Goal: Task Accomplishment & Management: Complete application form

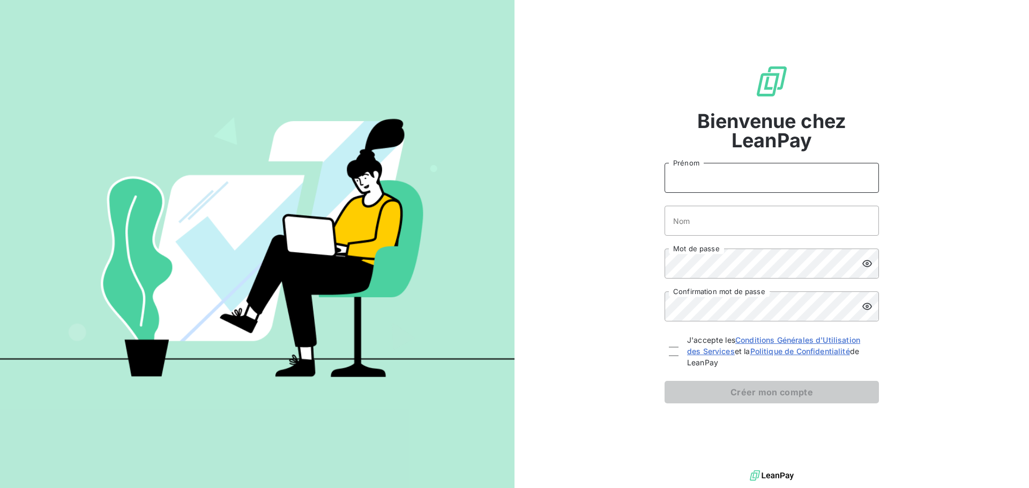
click at [712, 183] on input "Prénom" at bounding box center [771, 178] width 214 height 30
type input "[PERSON_NAME]"
click at [724, 222] on input "Nom" at bounding box center [771, 221] width 214 height 30
type input "Feron"
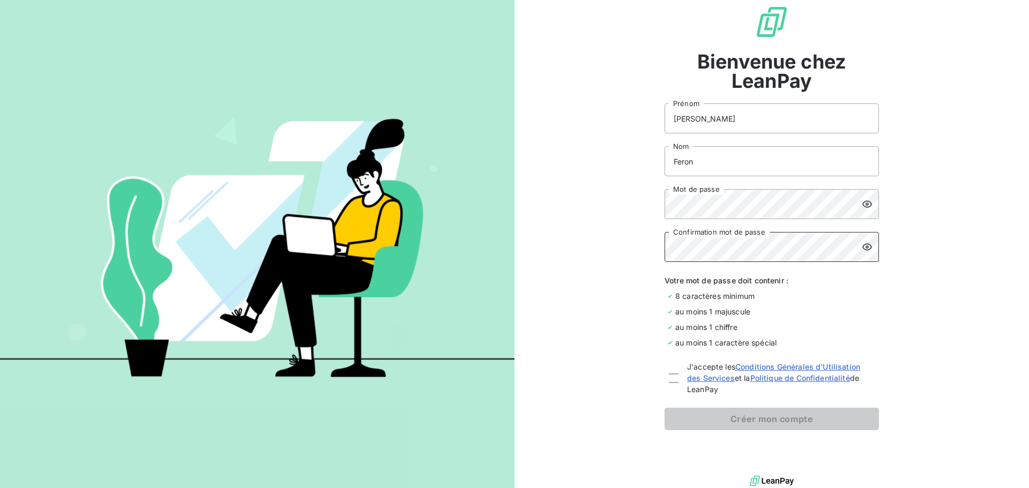
scroll to position [43, 0]
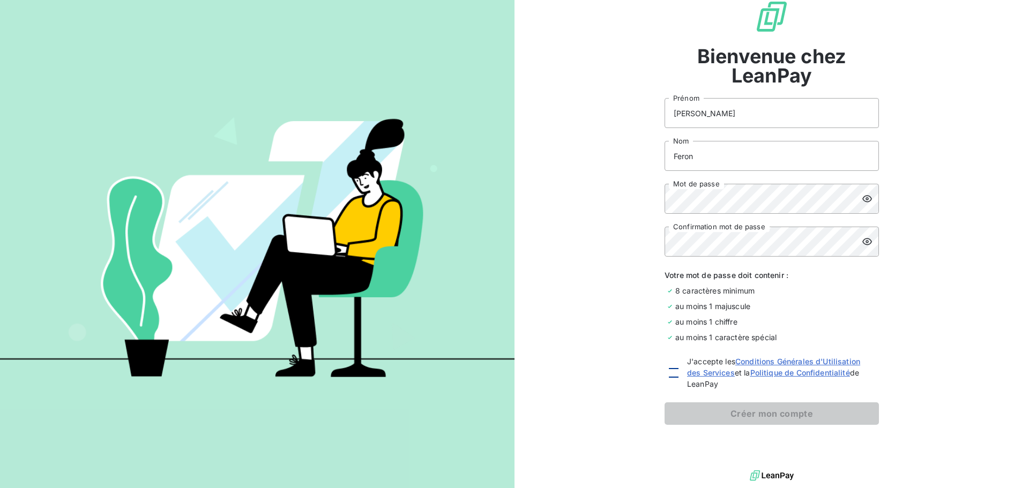
click at [669, 374] on div at bounding box center [674, 373] width 10 height 10
checkbox input "true"
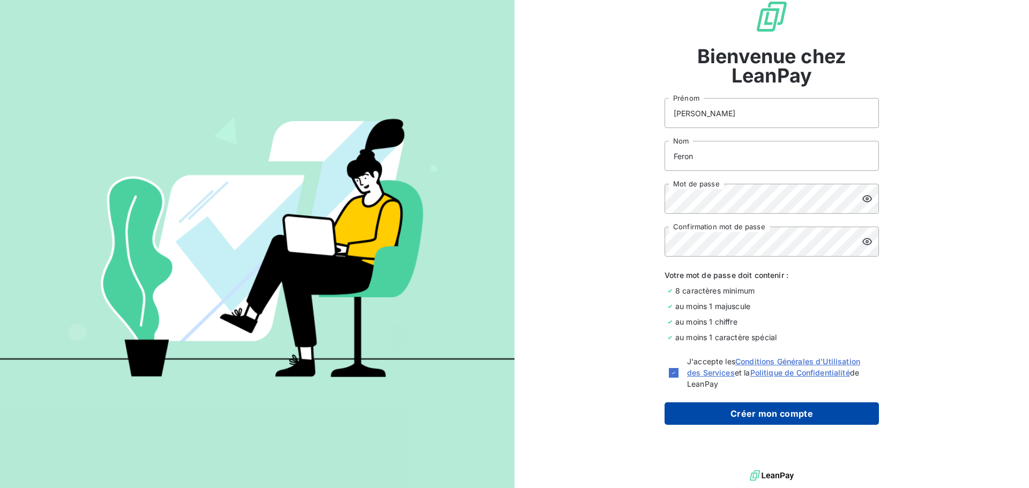
click at [687, 422] on button "Créer mon compte" at bounding box center [771, 413] width 214 height 23
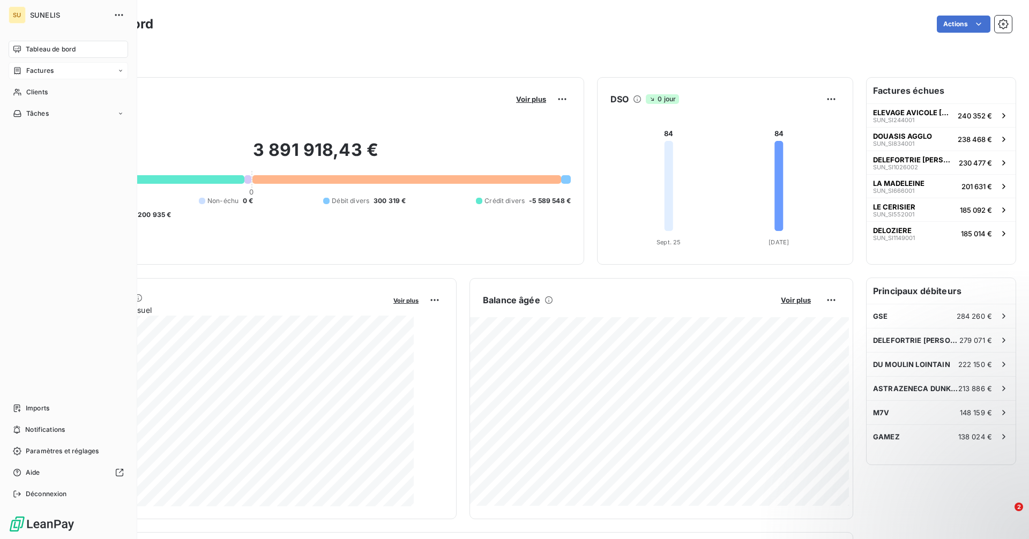
click at [40, 72] on span "Factures" at bounding box center [39, 71] width 27 height 10
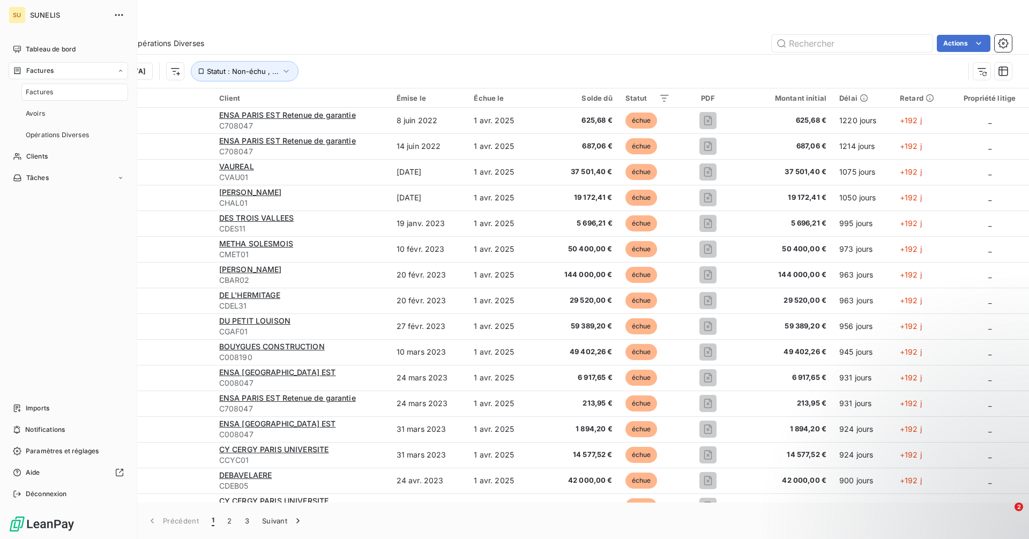
click at [44, 92] on span "Factures" at bounding box center [39, 92] width 27 height 10
click at [29, 152] on span "Clients" at bounding box center [36, 157] width 21 height 10
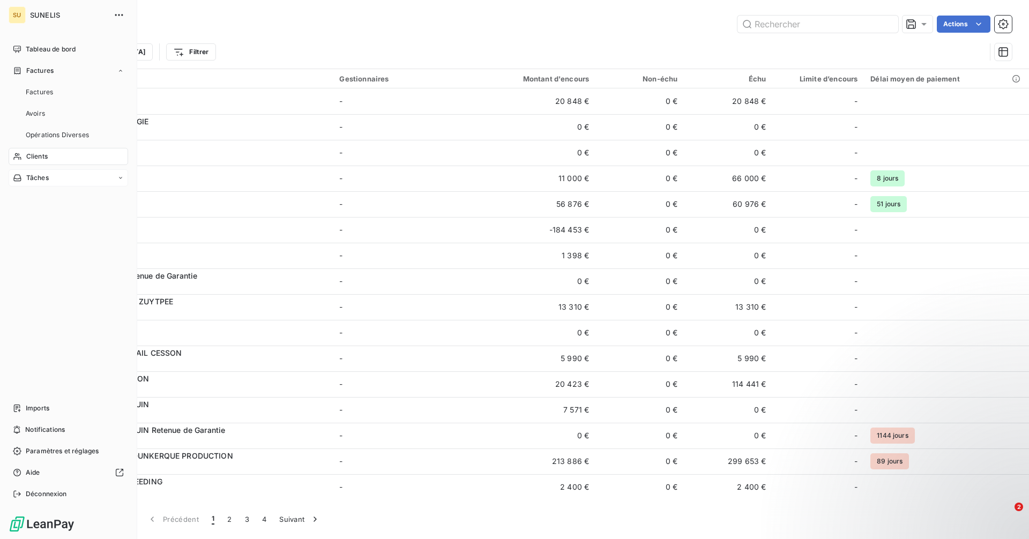
click at [39, 178] on span "Tâches" at bounding box center [37, 178] width 23 height 10
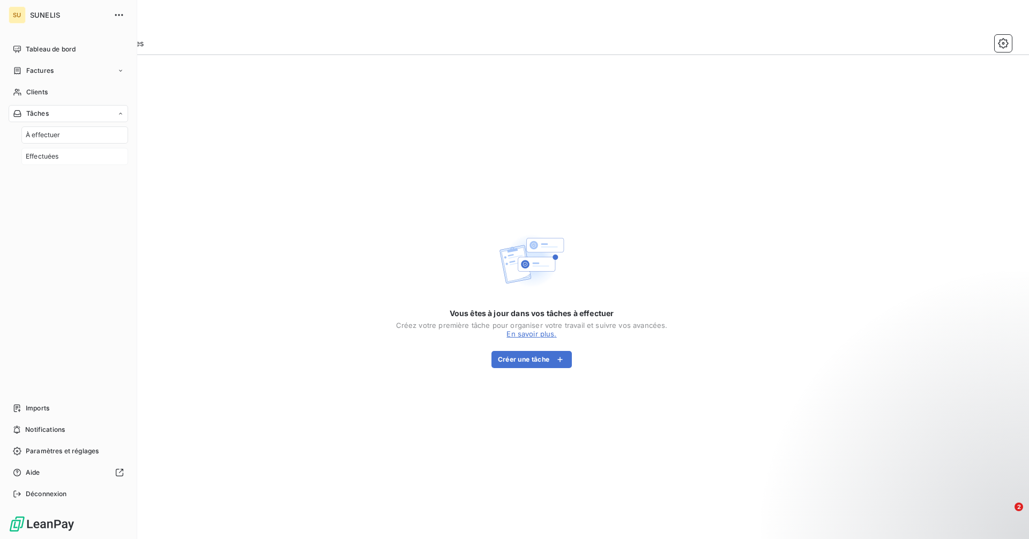
click at [43, 152] on span "Effectuées" at bounding box center [42, 157] width 33 height 10
click at [24, 52] on div "Tableau de bord" at bounding box center [68, 49] width 119 height 17
